Goal: Task Accomplishment & Management: Manage account settings

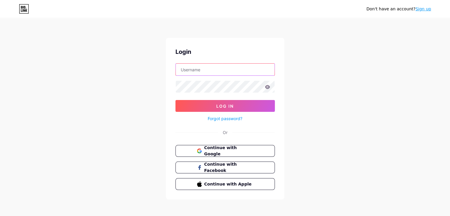
click at [226, 69] on input "text" at bounding box center [225, 70] width 99 height 12
click at [225, 150] on span "Continue with Google" at bounding box center [228, 151] width 49 height 13
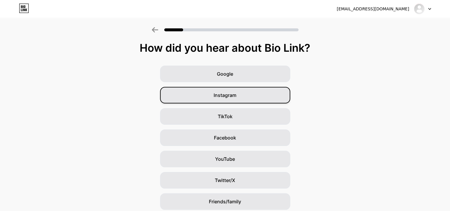
click at [250, 103] on div "Instagram" at bounding box center [225, 95] width 130 height 17
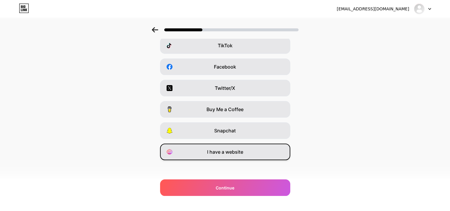
scroll to position [73, 0]
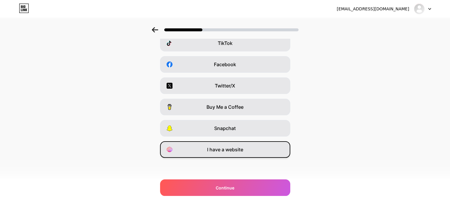
click at [256, 153] on div "I have a website" at bounding box center [225, 150] width 130 height 17
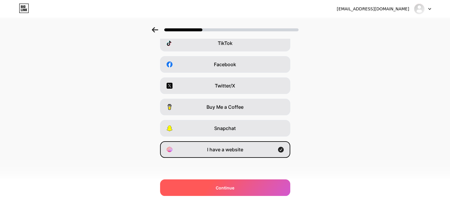
click at [260, 195] on div "Continue" at bounding box center [225, 188] width 130 height 17
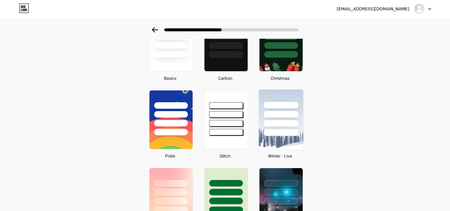
scroll to position [59, 0]
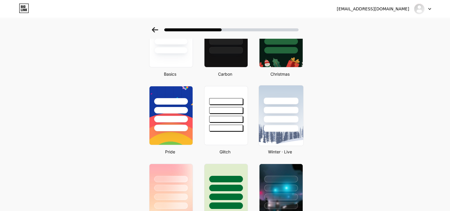
click at [289, 121] on div at bounding box center [281, 119] width 35 height 7
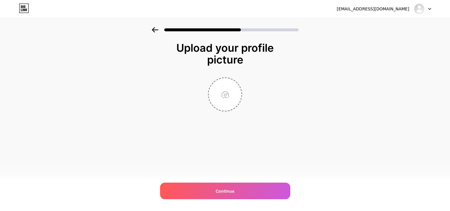
scroll to position [0, 0]
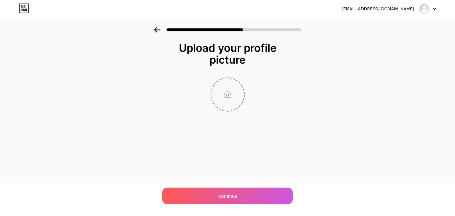
click at [219, 102] on input "file" at bounding box center [227, 94] width 33 height 33
type input "C:\fakepath\logoweb.png"
click at [229, 97] on img at bounding box center [228, 95] width 34 height 34
click at [241, 81] on icon at bounding box center [241, 82] width 2 height 2
click at [229, 95] on input "file" at bounding box center [227, 94] width 33 height 33
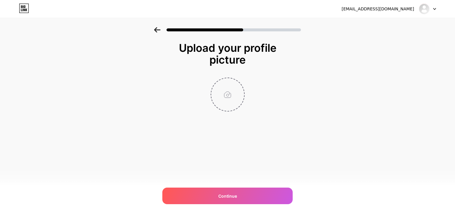
click at [228, 100] on input "file" at bounding box center [227, 94] width 33 height 33
type input "C:\fakepath\favicon.png"
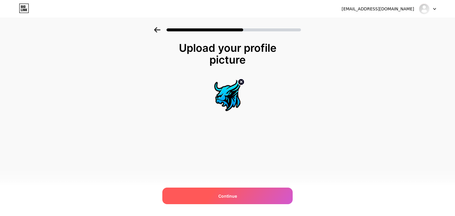
click at [260, 195] on div "Continue" at bounding box center [227, 196] width 130 height 17
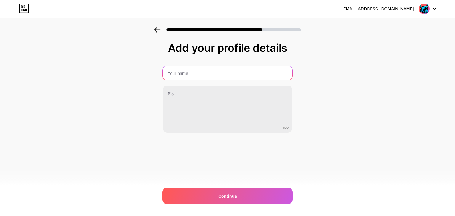
click at [188, 73] on input "text" at bounding box center [228, 73] width 130 height 14
type input "TAURUS188"
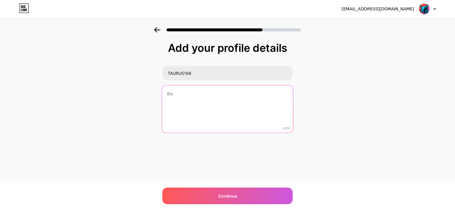
click at [199, 99] on textarea at bounding box center [227, 109] width 131 height 48
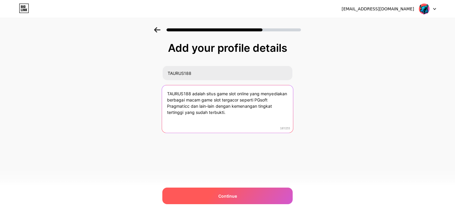
type textarea "TAURUS188 adalah situs game slot online yang menyediakan berbagai macam game sl…"
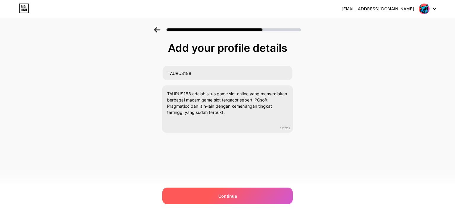
click at [259, 197] on div "Continue" at bounding box center [227, 196] width 130 height 17
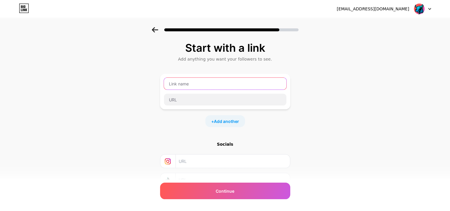
click at [219, 81] on input "text" at bounding box center [225, 84] width 123 height 12
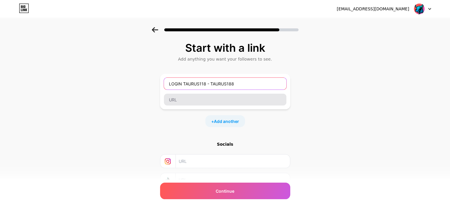
type input "LOGIN TAURUS118 - TAURUS188"
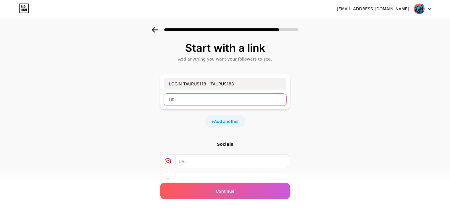
click at [203, 99] on input "text" at bounding box center [225, 100] width 123 height 12
type input "[URL][DOMAIN_NAME]"
click at [314, 155] on div "Start with a link Add anything you want your followers to see. LOGIN TAURUS118 …" at bounding box center [225, 131] width 450 height 208
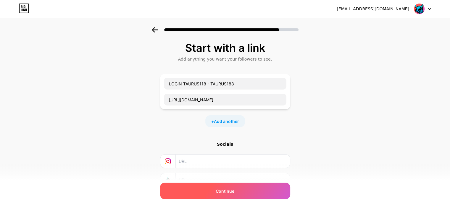
click at [252, 196] on div "Continue" at bounding box center [225, 191] width 130 height 17
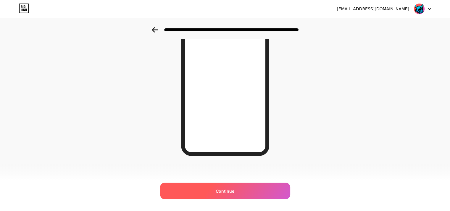
scroll to position [86, 0]
click at [259, 195] on div "Continue" at bounding box center [225, 191] width 130 height 17
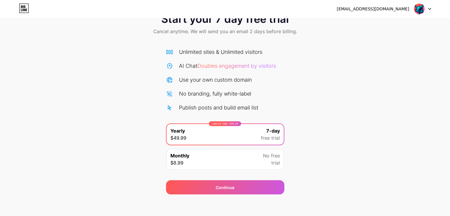
scroll to position [22, 0]
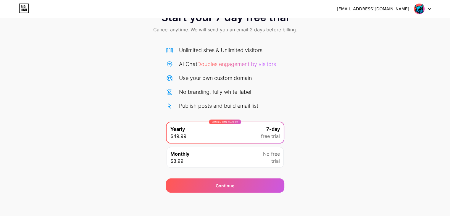
click at [249, 150] on div "Monthly $8.99 No free trial" at bounding box center [225, 157] width 117 height 21
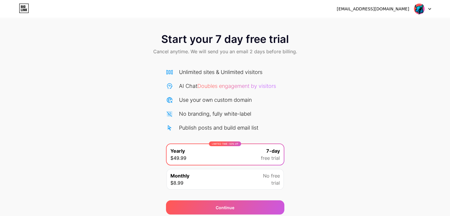
click at [259, 175] on div "Monthly $8.99 No free trial" at bounding box center [225, 179] width 117 height 21
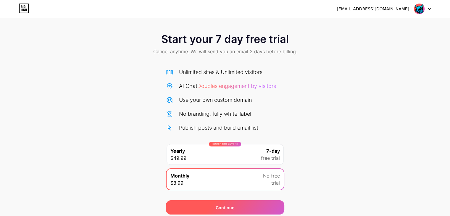
click at [251, 211] on div "Continue" at bounding box center [225, 207] width 118 height 14
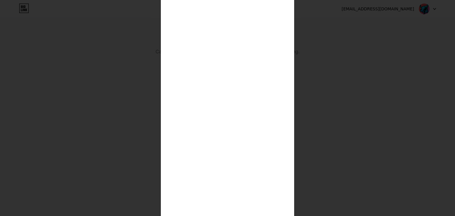
scroll to position [62, 0]
click at [338, 133] on div at bounding box center [227, 46] width 455 height 216
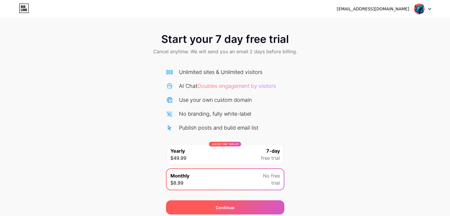
click at [232, 212] on div "Continue" at bounding box center [225, 207] width 118 height 14
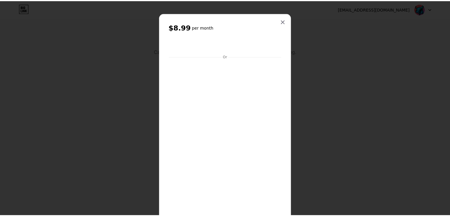
scroll to position [121, 0]
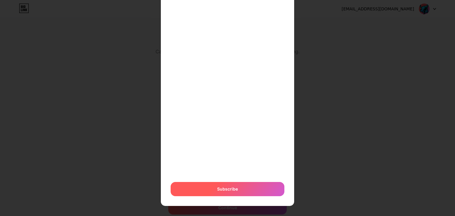
click at [227, 190] on span "Subscribe" at bounding box center [227, 189] width 21 height 6
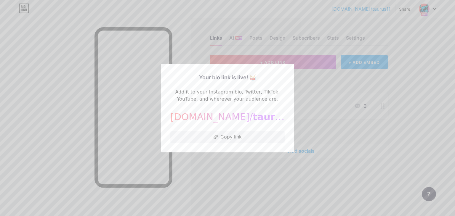
click at [304, 81] on div at bounding box center [227, 108] width 455 height 216
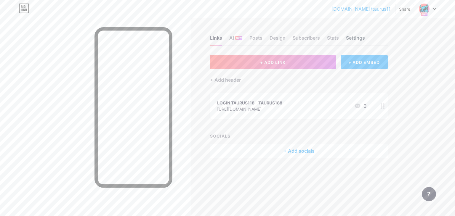
click at [354, 37] on div "Settings" at bounding box center [355, 39] width 19 height 11
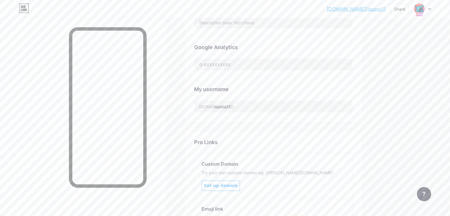
scroll to position [207, 0]
click at [263, 101] on input "taurus11" at bounding box center [274, 105] width 158 height 12
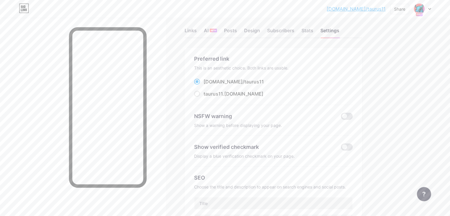
scroll to position [0, 0]
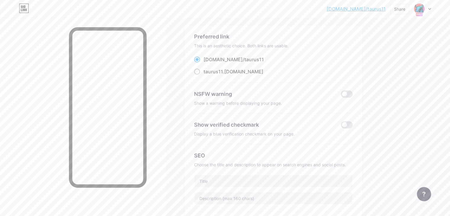
type input "taurus188"
click at [223, 70] on span "taurus11" at bounding box center [213, 72] width 19 height 6
click at [208, 75] on input "taurus11 .bio.link" at bounding box center [206, 77] width 4 height 4
radio input "true"
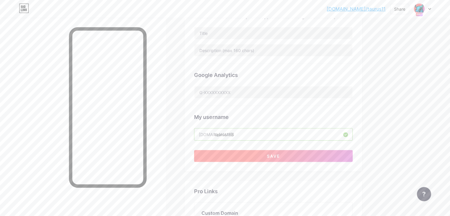
click at [280, 157] on span "Save" at bounding box center [273, 156] width 13 height 5
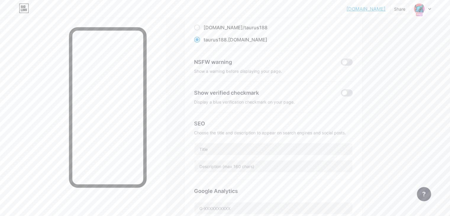
scroll to position [59, 0]
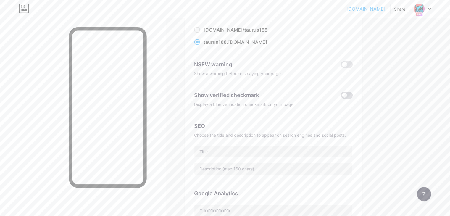
click at [353, 95] on span at bounding box center [347, 95] width 12 height 7
click at [341, 97] on input "checkbox" at bounding box center [341, 97] width 0 height 0
click at [259, 153] on input "text" at bounding box center [274, 152] width 158 height 12
click at [234, 160] on div "SEO Choose the title and description to appear on search engines and social pos…" at bounding box center [273, 149] width 159 height 68
click at [237, 166] on input "text" at bounding box center [274, 169] width 158 height 12
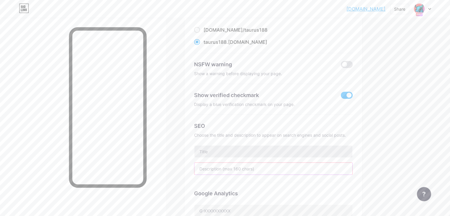
paste input "TAURUS188 adalah situs game slot online yang menyediakan berbagai macam game sl…"
type input "TAURUS188 adalah situs game slot online yang menyediakan berbagai macam game sl…"
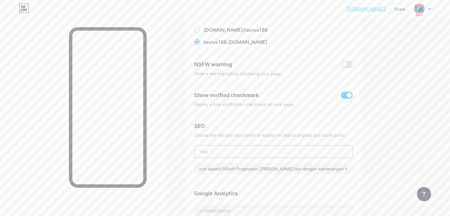
scroll to position [0, 0]
click at [249, 151] on input "text" at bounding box center [274, 152] width 158 height 12
type input "T"
click at [272, 152] on input "TAURUS188 : Link Login Resmi" at bounding box center [274, 152] width 158 height 12
click at [320, 148] on input "TAURUS188 : Link Login dan Daftar Resmi" at bounding box center [274, 152] width 158 height 12
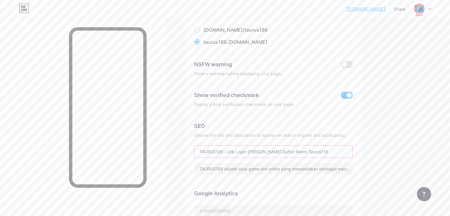
drag, startPoint x: 240, startPoint y: 152, endPoint x: 245, endPoint y: 153, distance: 4.5
click at [245, 153] on input "TAURUS188 : Link Login dan Daftar Resmi Taurus118" at bounding box center [274, 152] width 158 height 12
click at [249, 154] on input "TAURUS188 : Link Login dan Daftar Resmi Taurus118" at bounding box center [274, 152] width 158 height 12
drag, startPoint x: 243, startPoint y: 150, endPoint x: 249, endPoint y: 150, distance: 5.6
click at [249, 150] on input "TAURUS188 : Link Login dan Daftar Resmi Taurus118" at bounding box center [274, 152] width 158 height 12
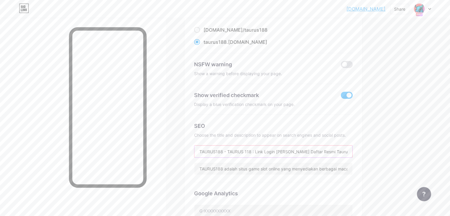
click at [279, 152] on input "TAURUS188 - TAURUS 118 : Link Login dan Daftar Resmi Taurus118" at bounding box center [274, 152] width 158 height 12
drag, startPoint x: 367, startPoint y: 153, endPoint x: 332, endPoint y: 155, distance: 35.3
click at [332, 155] on input "TAURUS188 - TAURUS118 Link Login dan Daftar Resmi Taurus118" at bounding box center [274, 152] width 158 height 12
type input "TAURUS188 - TAURUS118 Link Login dan Daftar Resmi"
click at [416, 144] on div "taurus188.bio.l... taurus188.bio.link Share Switch accounts TAURUS188 bio.link/…" at bounding box center [225, 201] width 450 height 520
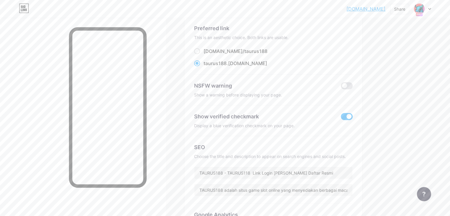
scroll to position [118, 0]
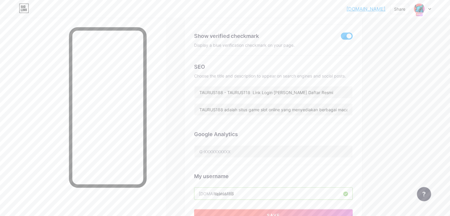
click at [311, 213] on button "Save" at bounding box center [273, 215] width 159 height 12
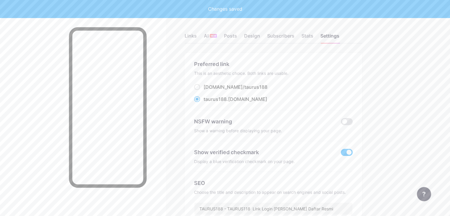
scroll to position [0, 0]
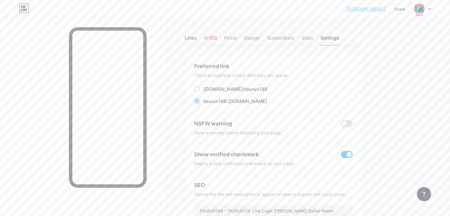
click at [197, 37] on div "Links" at bounding box center [191, 39] width 12 height 11
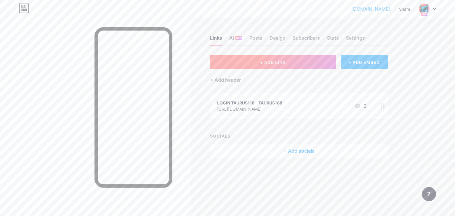
click at [291, 65] on button "+ ADD LINK" at bounding box center [273, 62] width 126 height 14
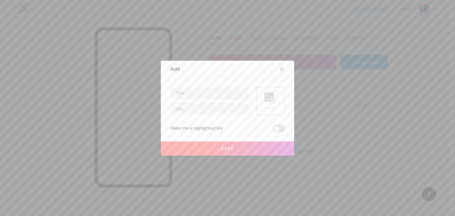
click at [217, 84] on div "Content YouTube Play YouTube video without leaving your page. ADD Vimeo Play Vi…" at bounding box center [227, 105] width 114 height 54
click at [215, 91] on input "text" at bounding box center [210, 93] width 78 height 12
type input "d"
type input "DAFTAR TAURUS118"
click at [201, 108] on input "text" at bounding box center [210, 109] width 78 height 12
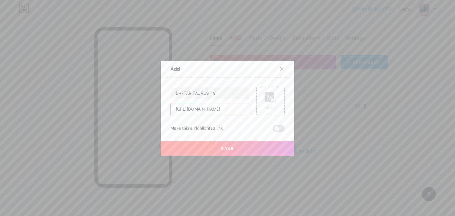
type input "https://taurus118pon.id/register"
click at [259, 127] on div "Make this a highlighted link" at bounding box center [227, 128] width 114 height 7
click at [241, 148] on button "Save" at bounding box center [227, 149] width 133 height 14
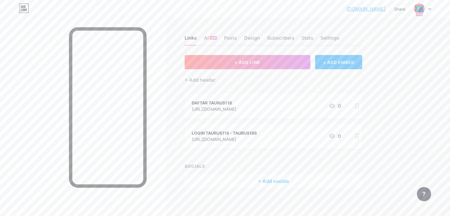
click at [430, 155] on div "taurus188.bio.l... taurus188.bio.link Share Switch accounts TAURUS188 bio.link/…" at bounding box center [225, 109] width 450 height 218
click at [298, 135] on div "LOGIN TAURUS118 - TAURUS188 https://taurus118pon.id 0" at bounding box center [266, 136] width 149 height 14
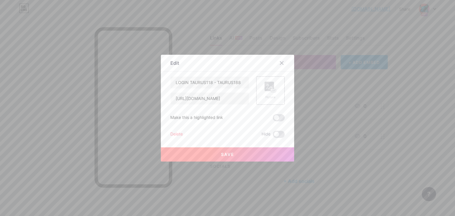
click at [289, 131] on div "Edit Content YouTube Play YouTube video without leaving your page. ADD Vimeo Pl…" at bounding box center [227, 108] width 133 height 107
drag, startPoint x: 213, startPoint y: 82, endPoint x: 255, endPoint y: 86, distance: 42.2
click at [255, 86] on div "LOGIN TAURUS118 - TAURUS188 https://taurus118pon.id Picture" at bounding box center [227, 90] width 114 height 28
type input "LOGIN TAURUS118"
click at [236, 152] on button "Save" at bounding box center [227, 154] width 133 height 14
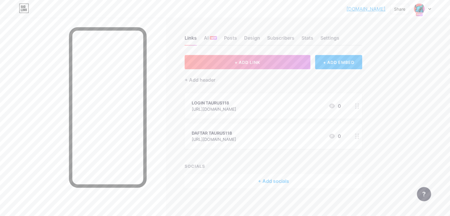
click at [449, 119] on div "taurus188.bio.l... taurus188.bio.link Share Switch accounts TAURUS188 bio.link/…" at bounding box center [225, 109] width 450 height 218
click at [340, 34] on div "Settings" at bounding box center [330, 39] width 19 height 11
